Goal: Task Accomplishment & Management: Use online tool/utility

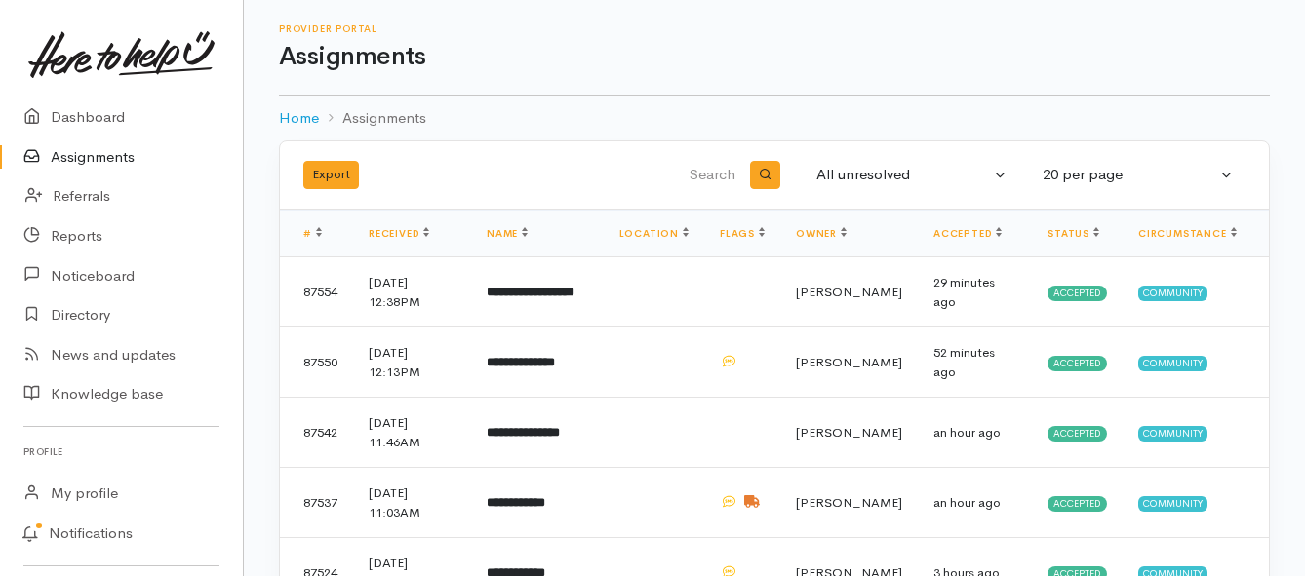
click at [113, 160] on link "Assignments" at bounding box center [121, 157] width 243 height 40
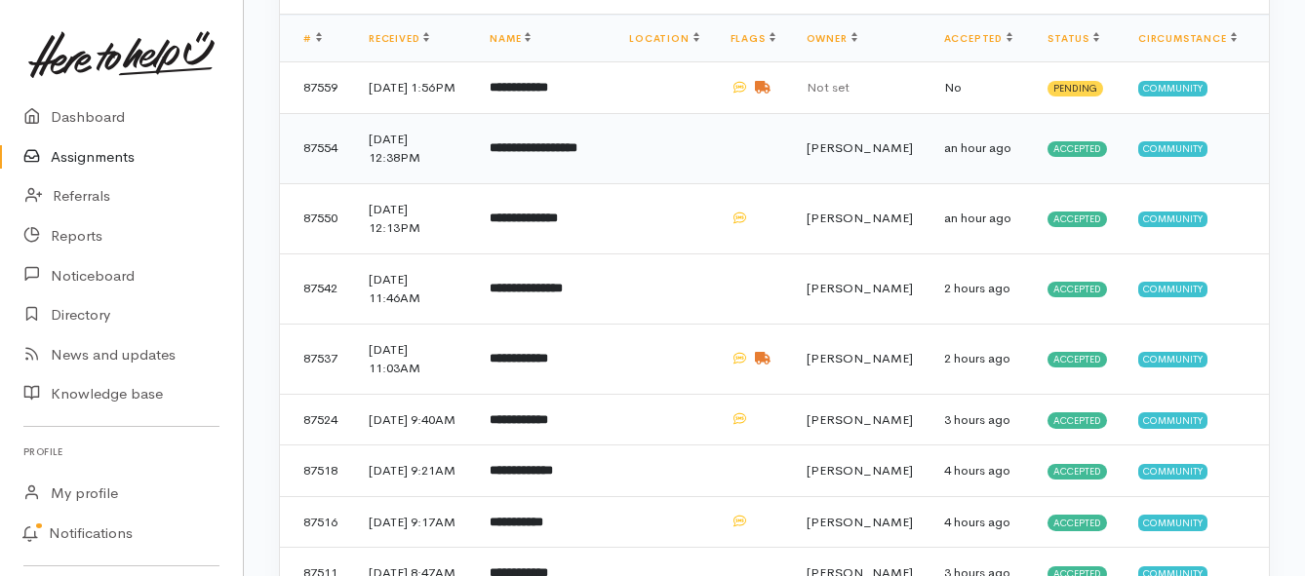
scroll to position [292, 0]
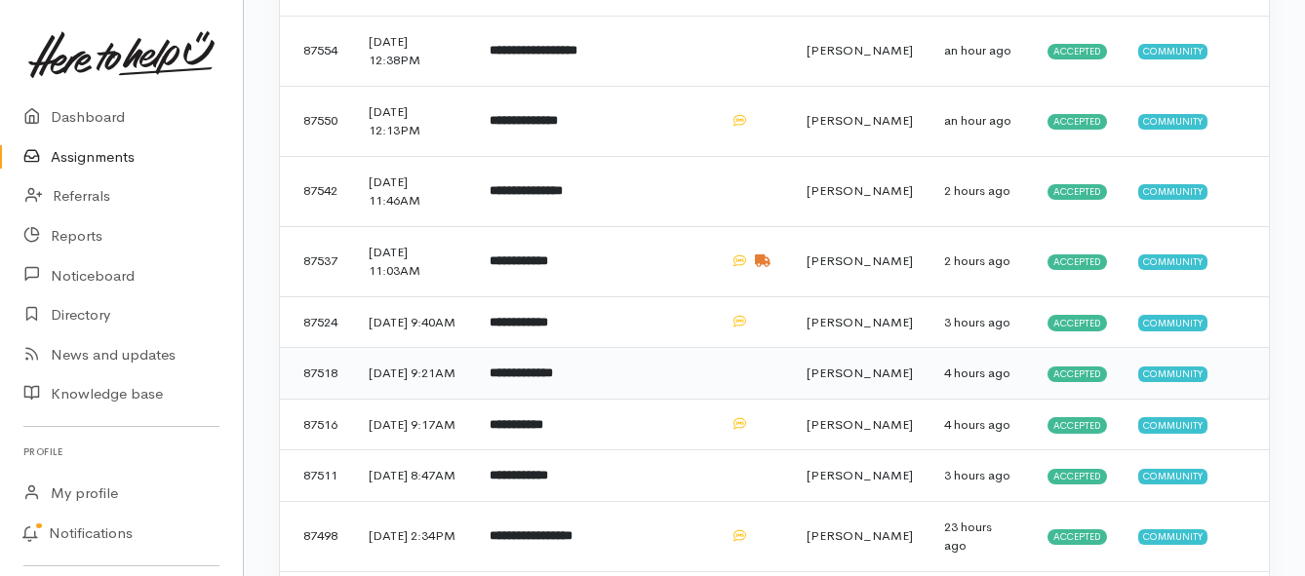
click at [535, 379] on b "**********" at bounding box center [520, 373] width 63 height 13
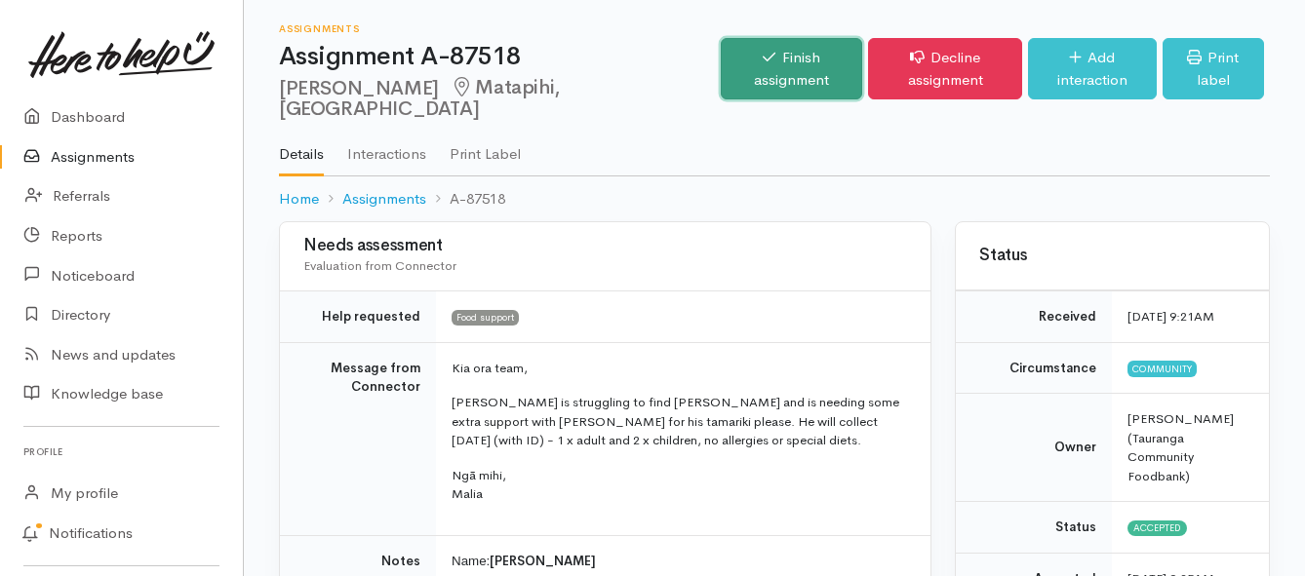
click at [721, 52] on link "Finish assignment" at bounding box center [792, 68] width 142 height 61
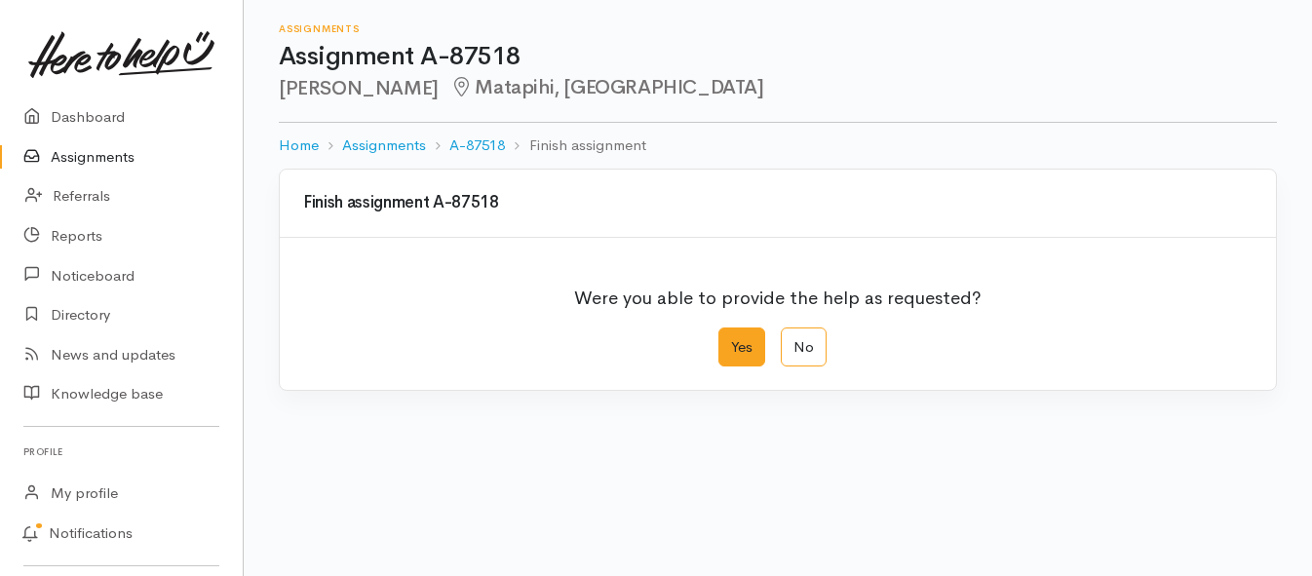
click at [730, 351] on label "Yes" at bounding box center [742, 348] width 47 height 40
click at [730, 340] on input "Yes" at bounding box center [725, 334] width 13 height 13
radio input "true"
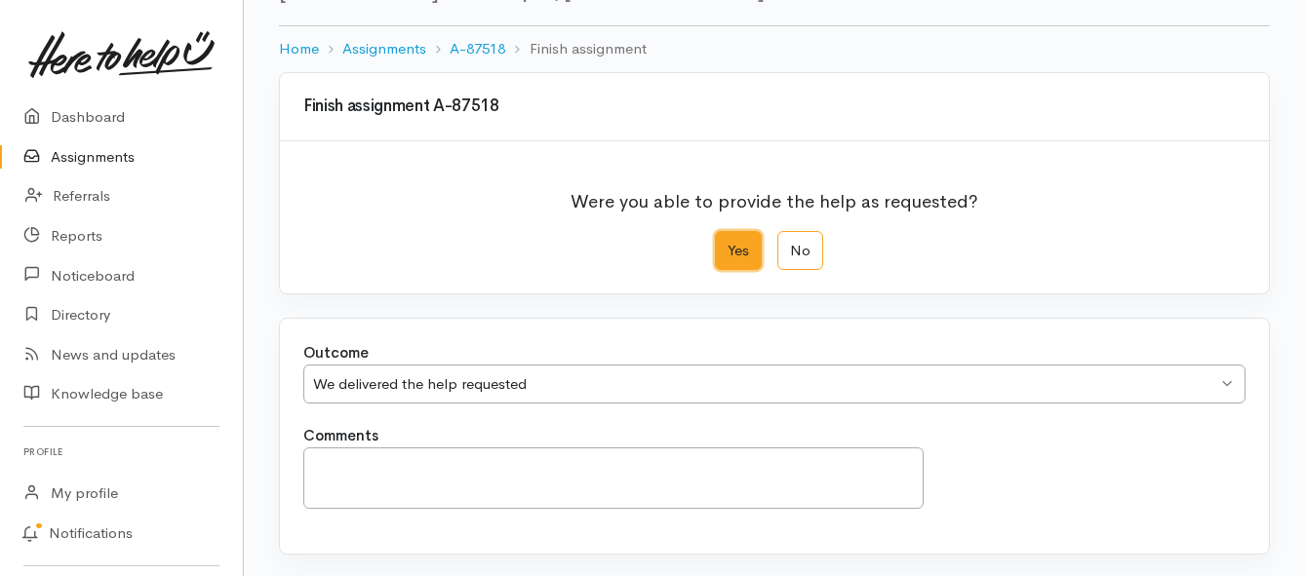
scroll to position [273, 0]
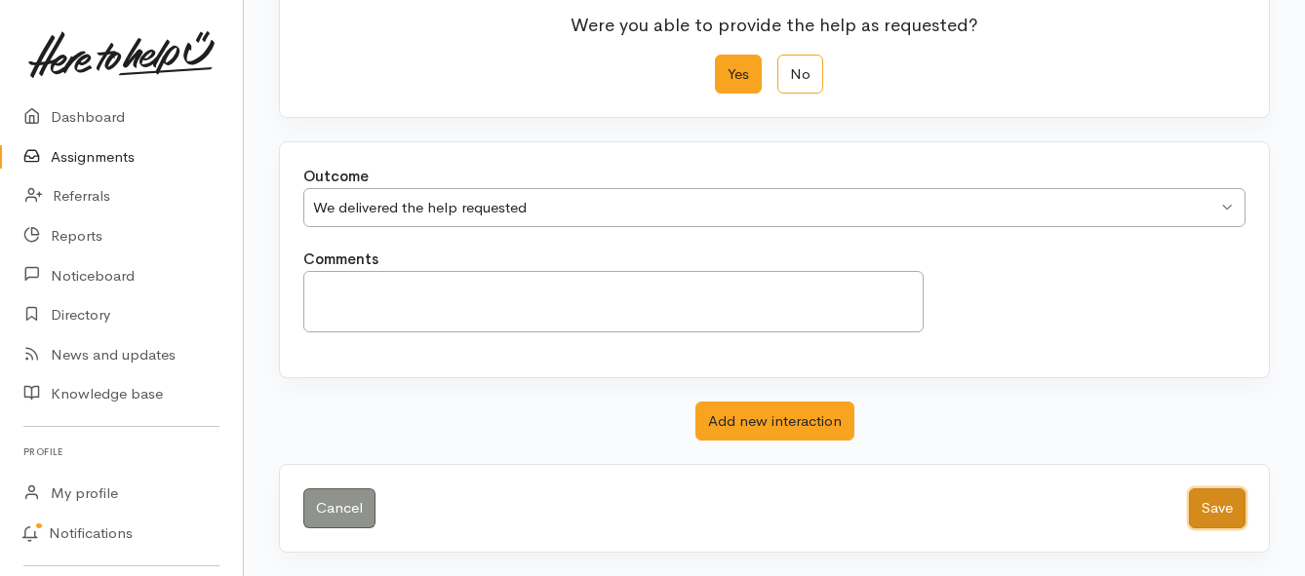
click at [1201, 510] on button "Save" at bounding box center [1216, 508] width 57 height 40
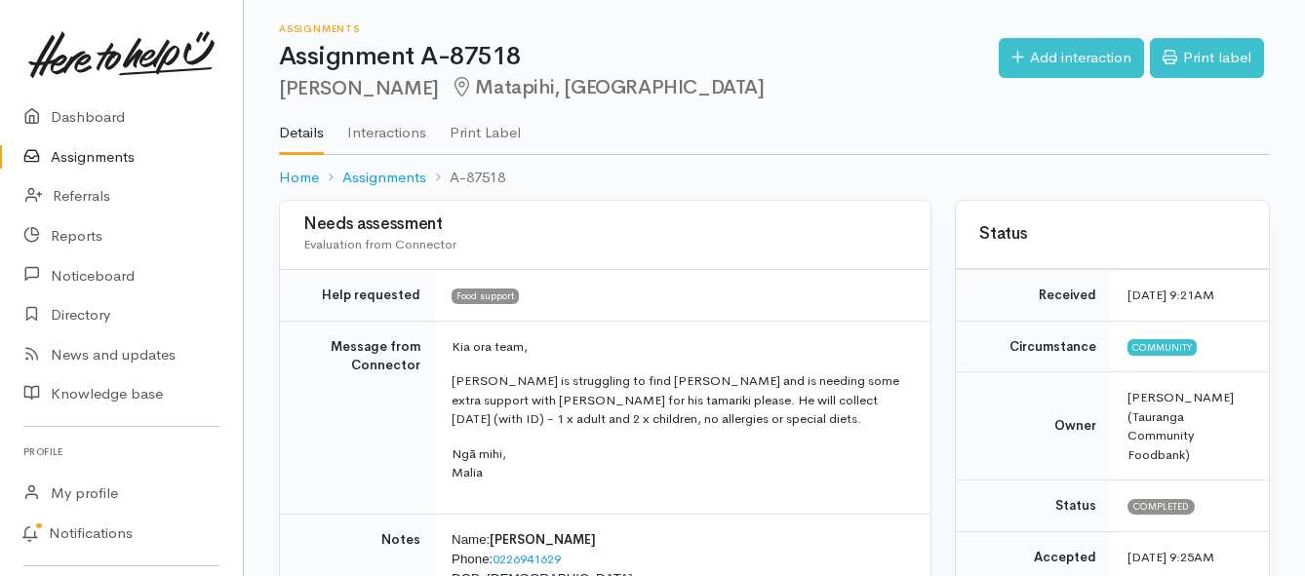
click at [102, 162] on link "Assignments" at bounding box center [121, 157] width 243 height 40
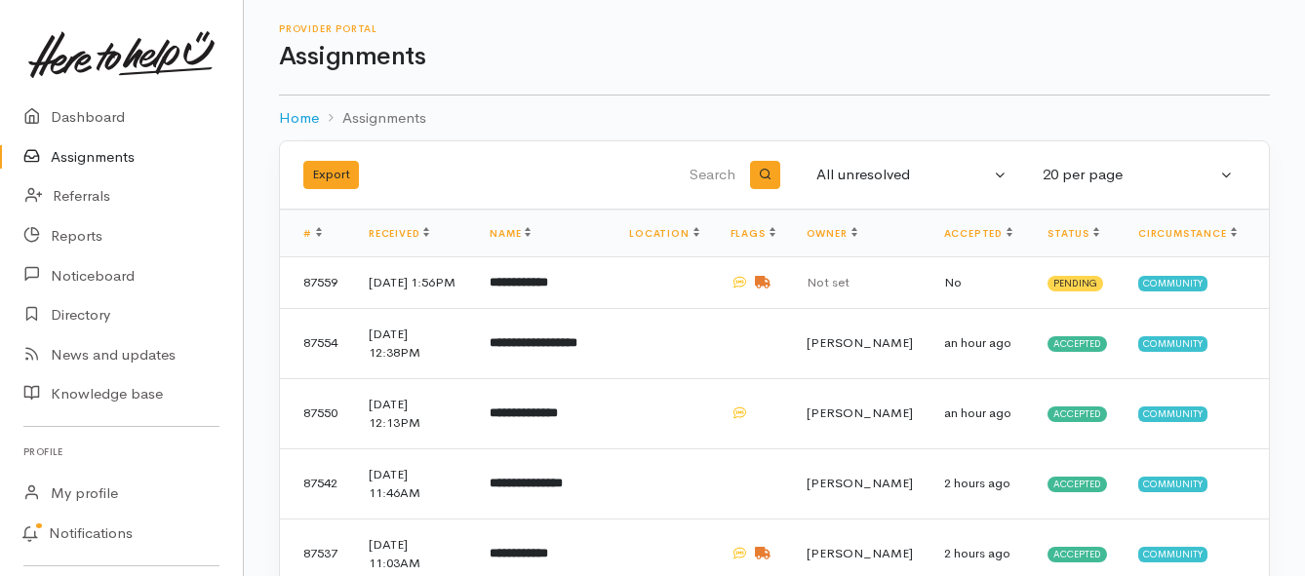
click at [83, 157] on link "Assignments" at bounding box center [121, 157] width 243 height 40
click at [77, 160] on link "Assignments" at bounding box center [121, 157] width 243 height 40
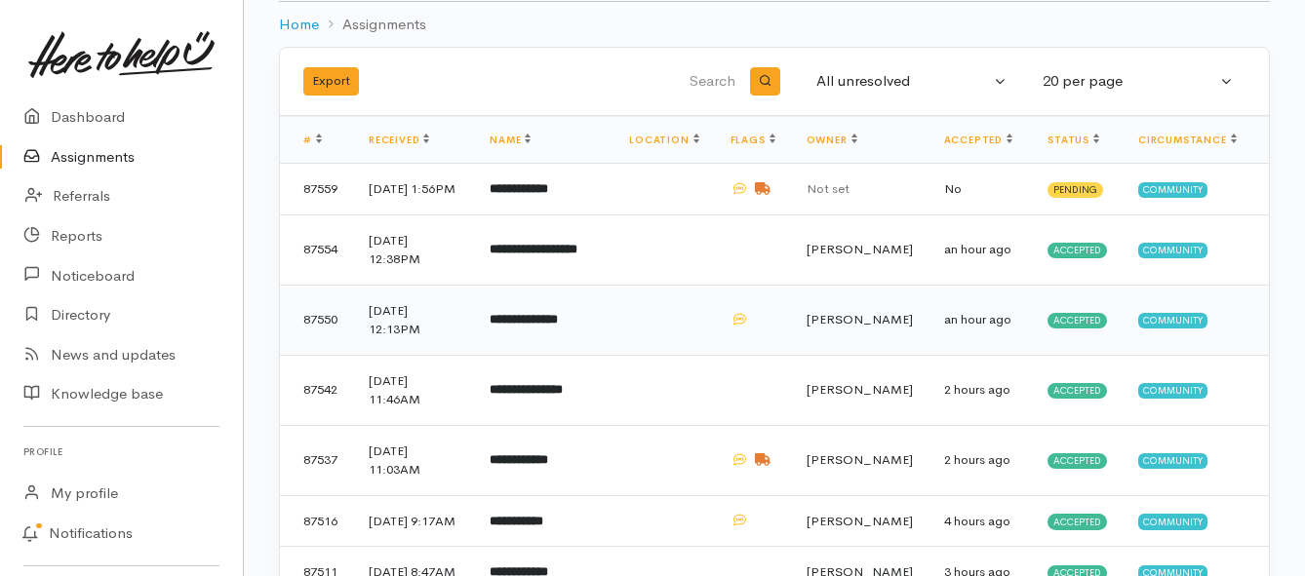
scroll to position [97, 0]
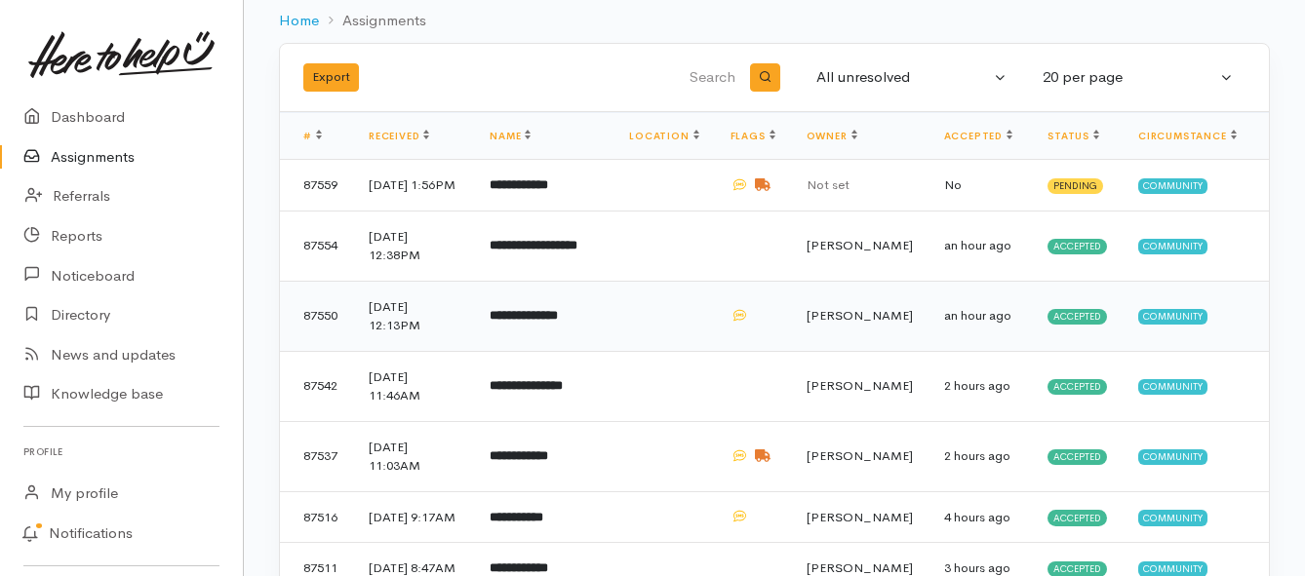
click at [558, 322] on b "**********" at bounding box center [523, 315] width 68 height 13
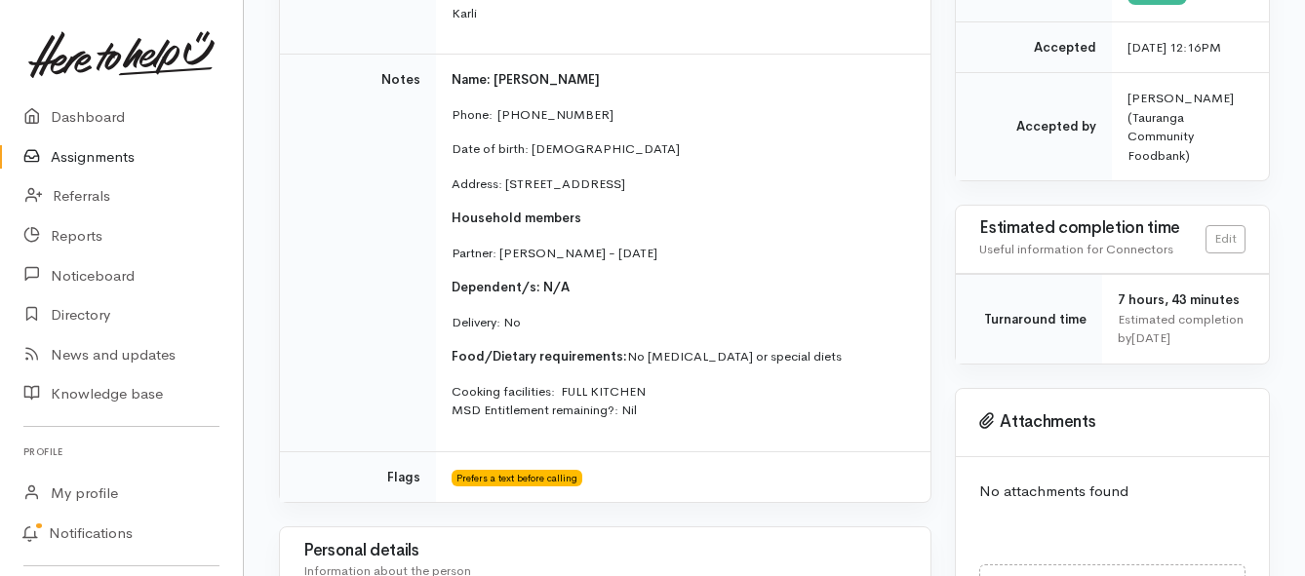
scroll to position [147, 0]
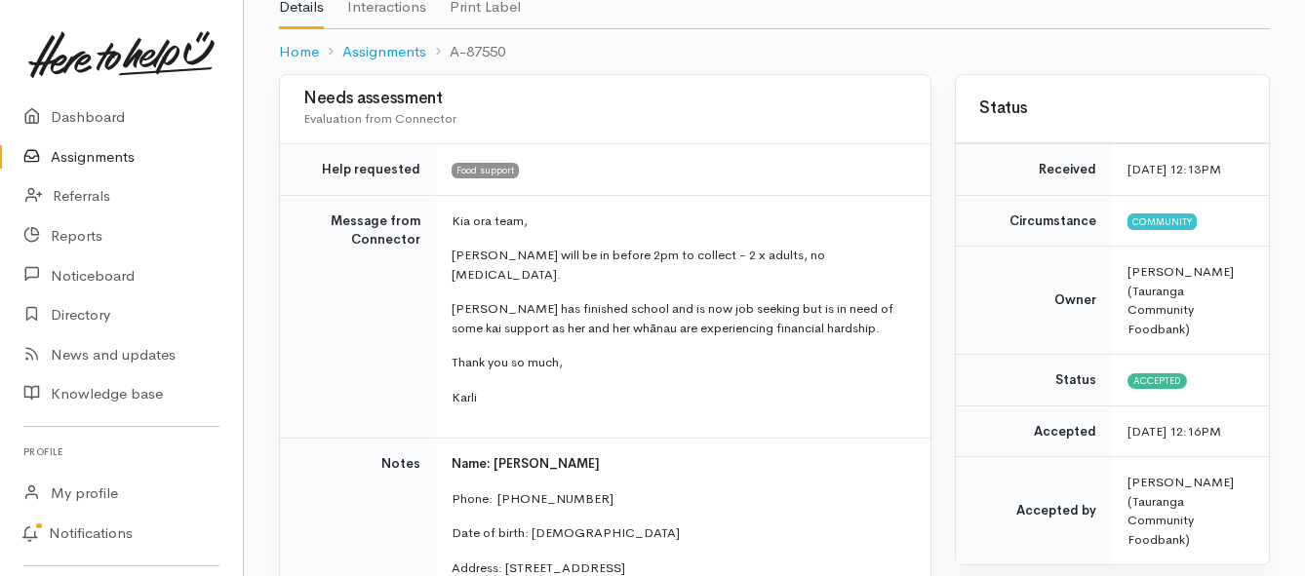
click at [91, 155] on link "Assignments" at bounding box center [121, 157] width 243 height 40
